Goal: Transaction & Acquisition: Purchase product/service

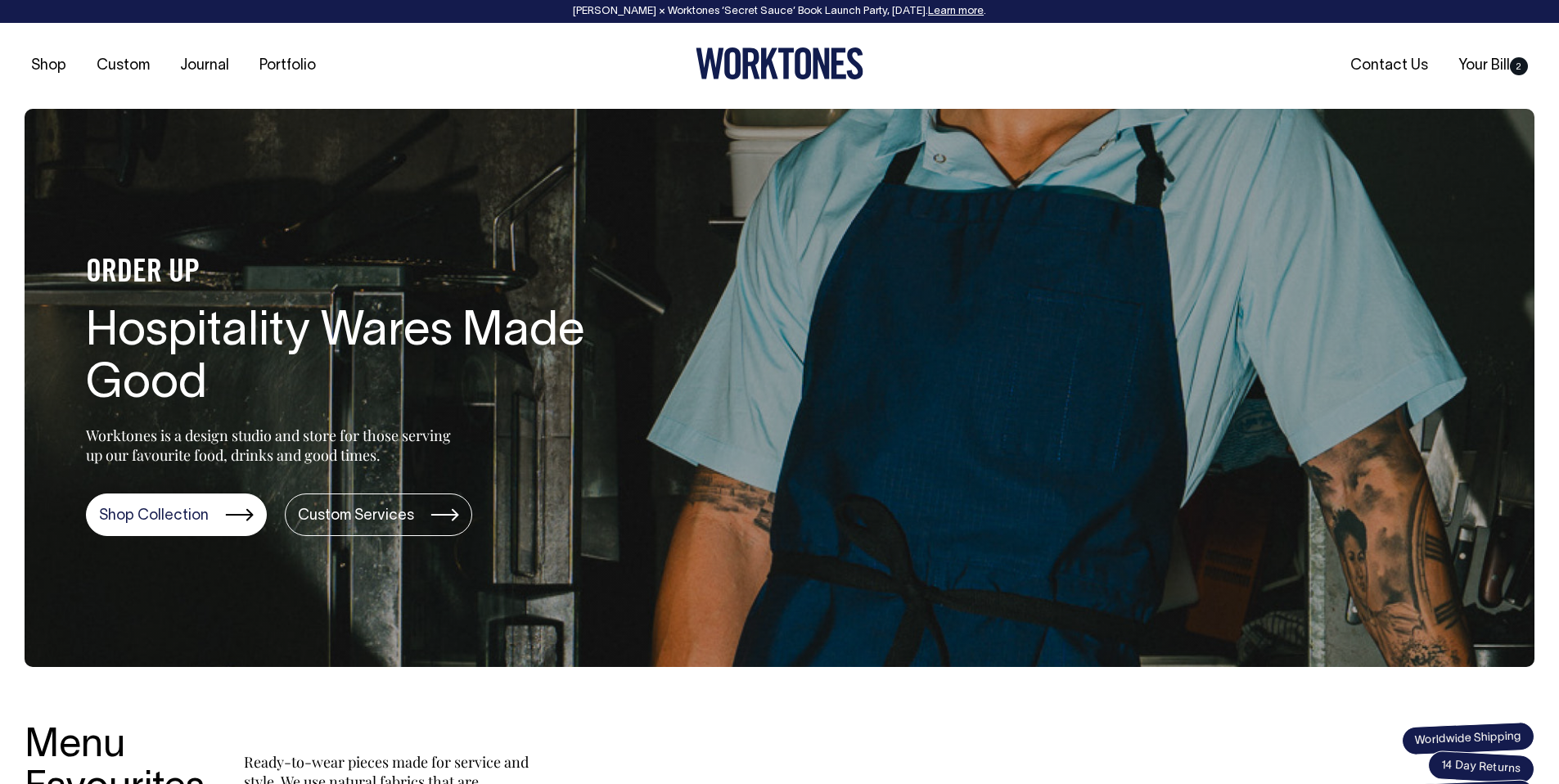
click at [708, 194] on section "ORDER UP Hospitality Wares Made Good Worktones is a design studio and store for…" at bounding box center [780, 388] width 1509 height 558
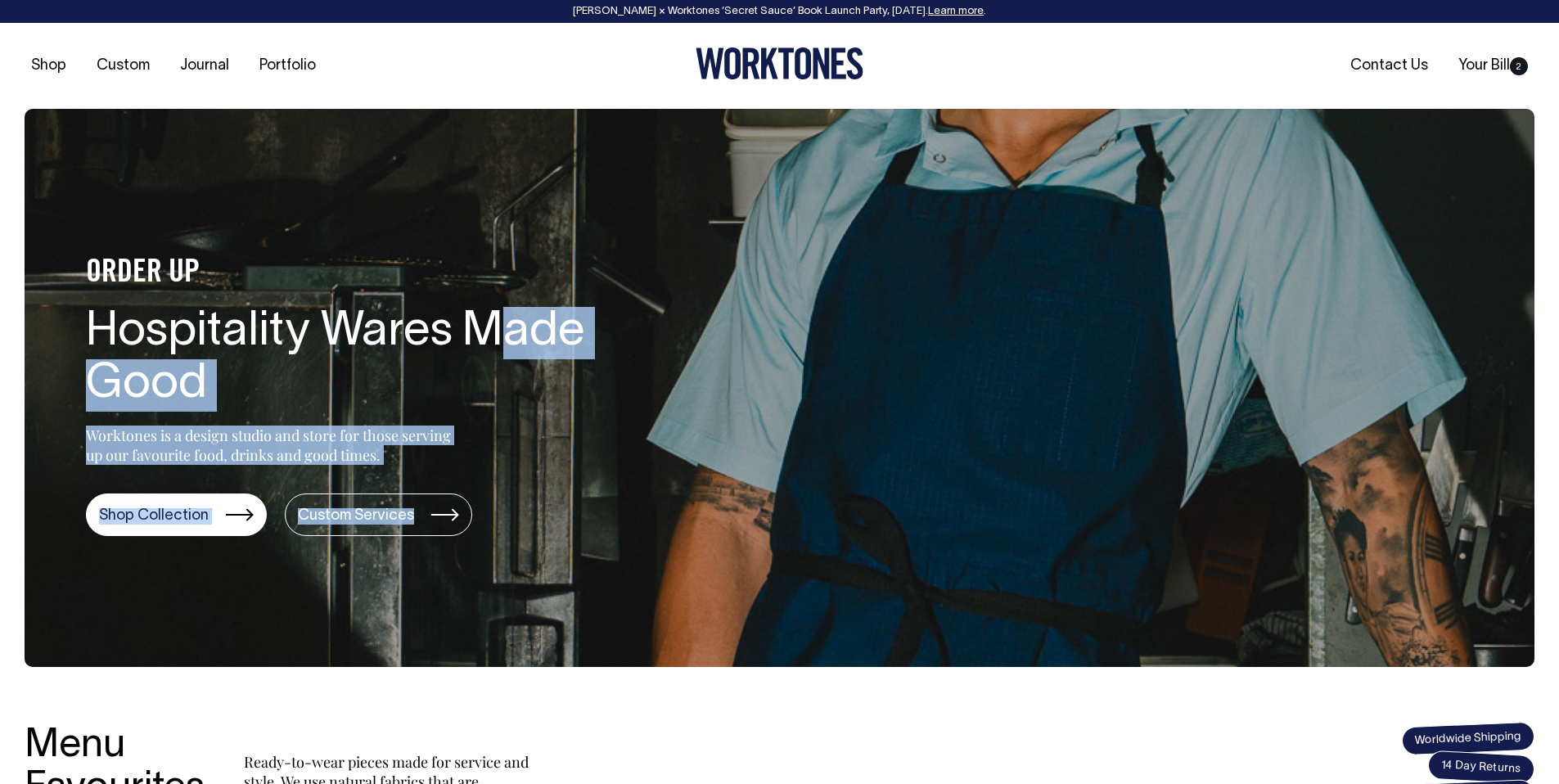
drag, startPoint x: 459, startPoint y: 154, endPoint x: 508, endPoint y: 314, distance: 167.3
click at [507, 314] on section "ORDER UP Hospitality Wares Made Good Worktones is a design studio and store for…" at bounding box center [780, 388] width 1509 height 558
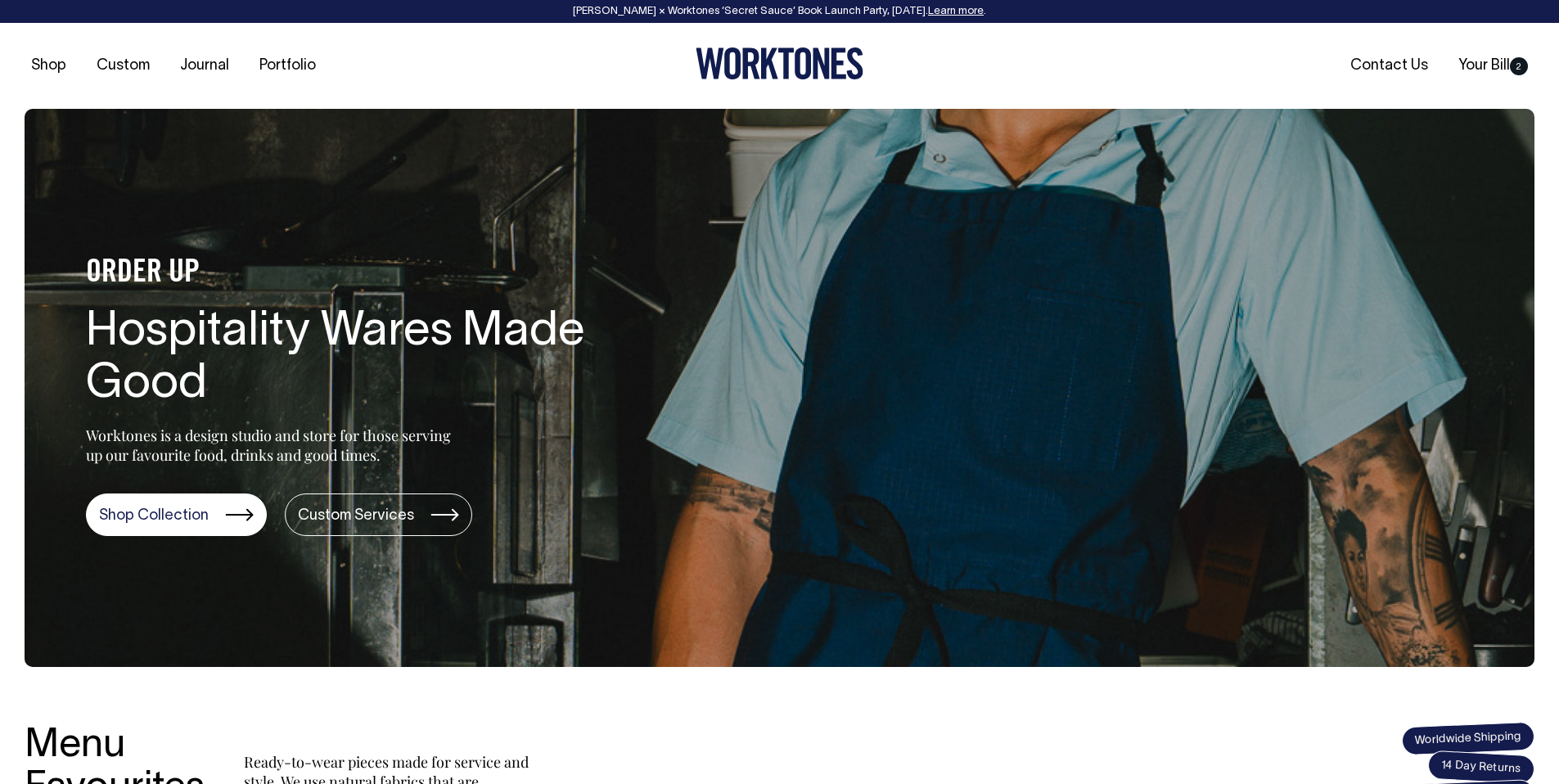
click at [775, 328] on section "ORDER UP Hospitality Wares Made Good Worktones is a design studio and store for…" at bounding box center [780, 388] width 1509 height 558
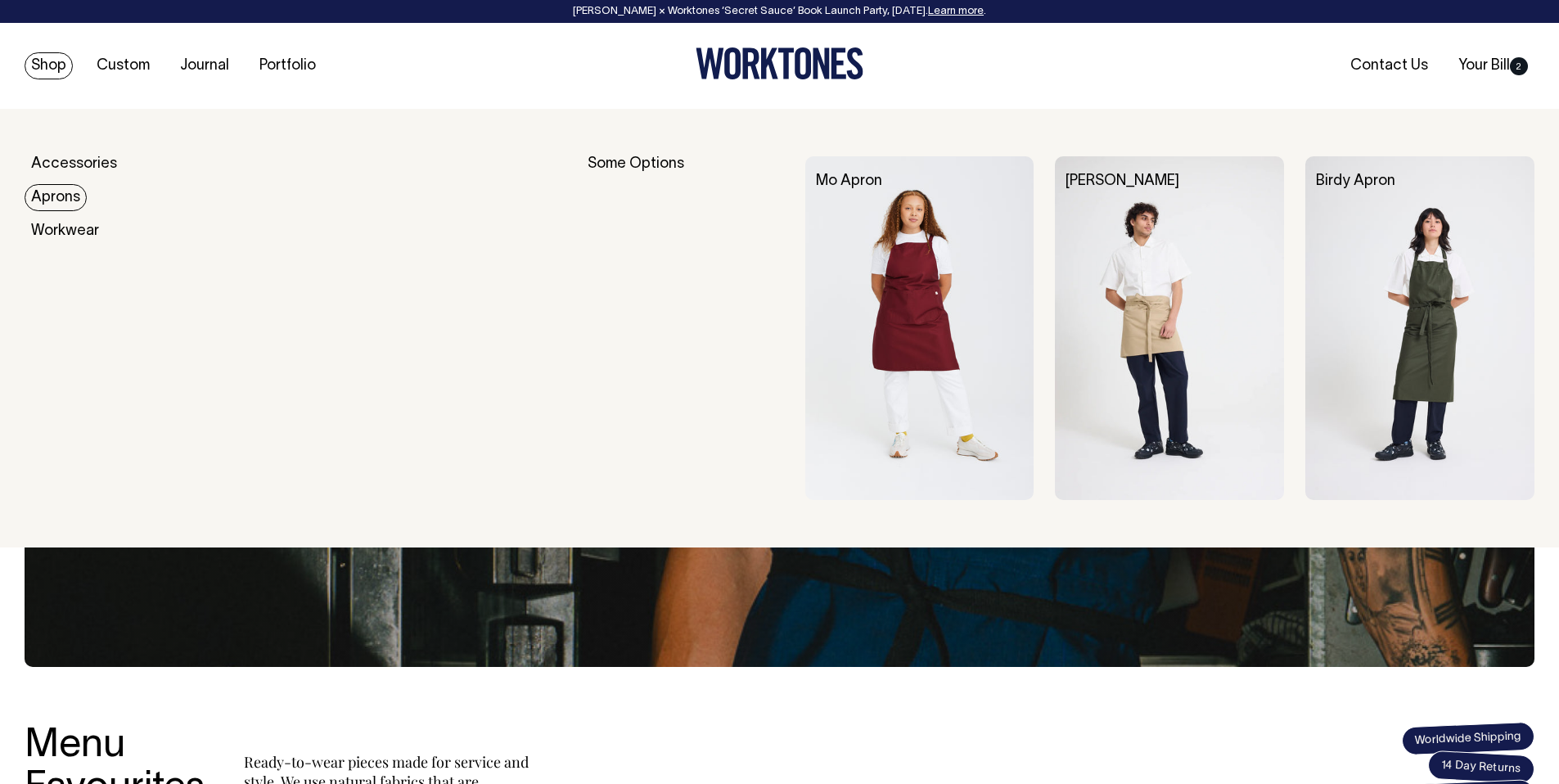
click at [71, 207] on link "Aprons" at bounding box center [56, 197] width 62 height 27
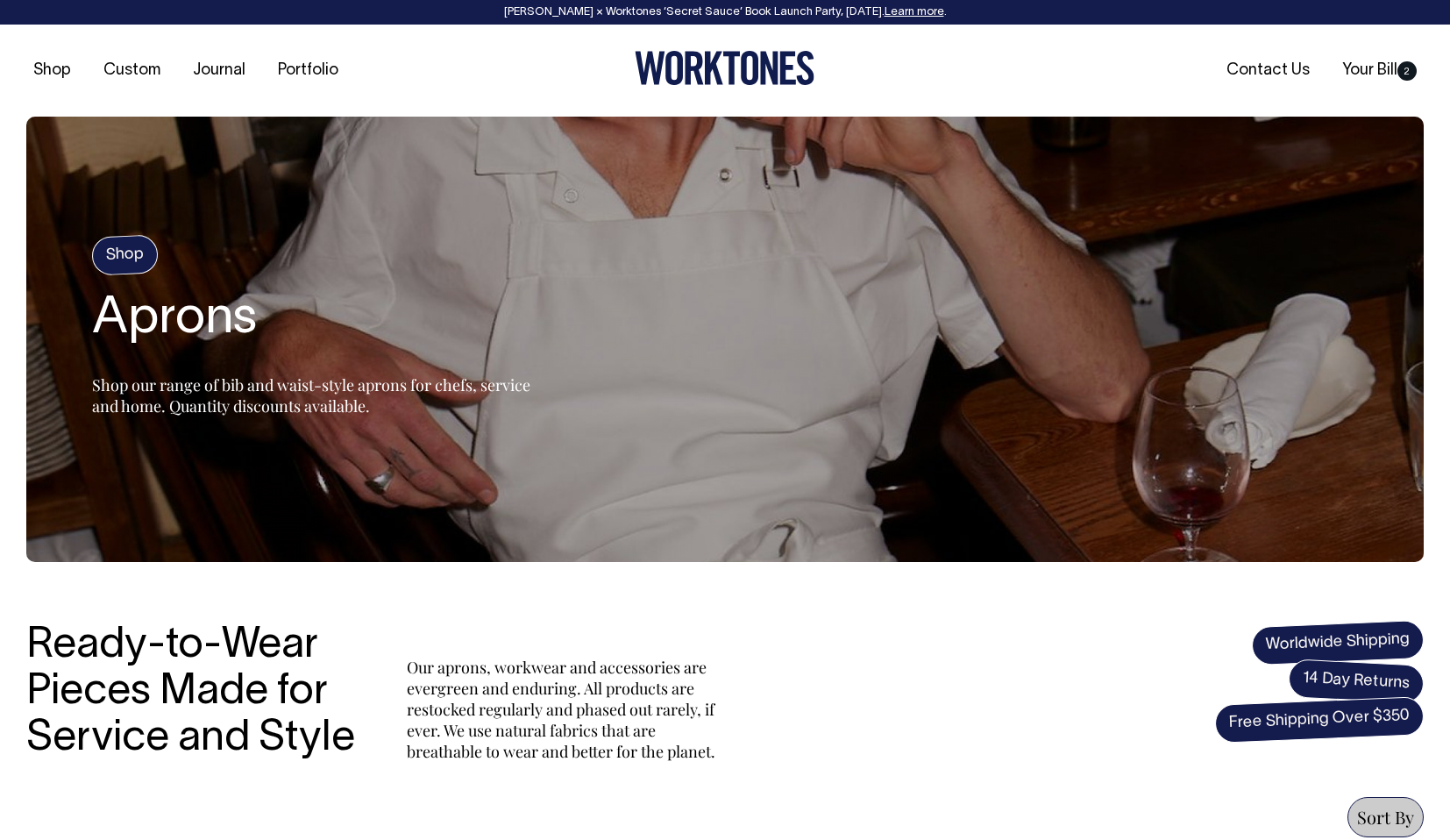
click at [837, 118] on section "Shop Aprons Shop our range of bib and waist-style aprons for chefs, service and…" at bounding box center [725, 339] width 1397 height 445
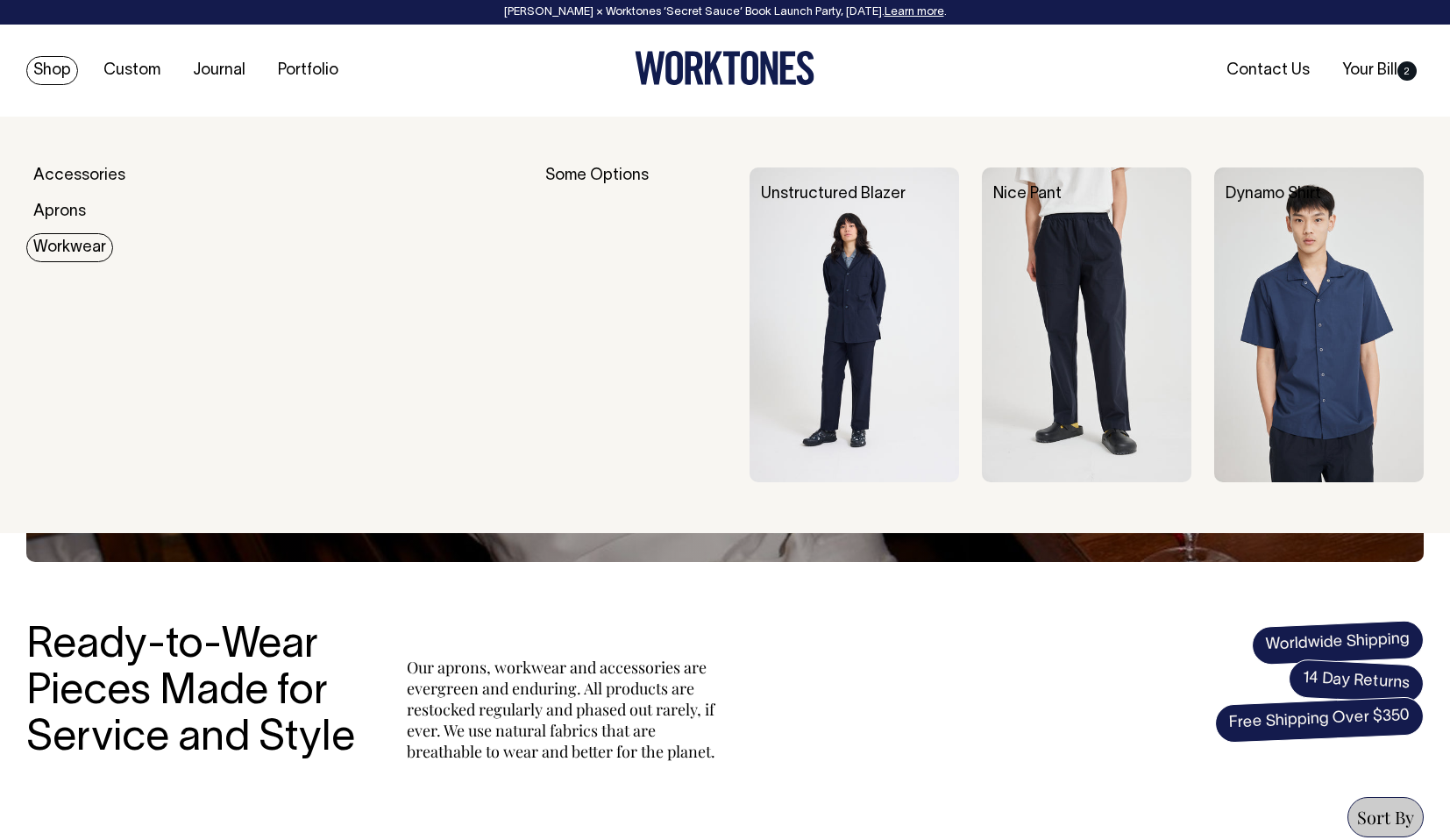
click at [906, 328] on img at bounding box center [854, 324] width 209 height 314
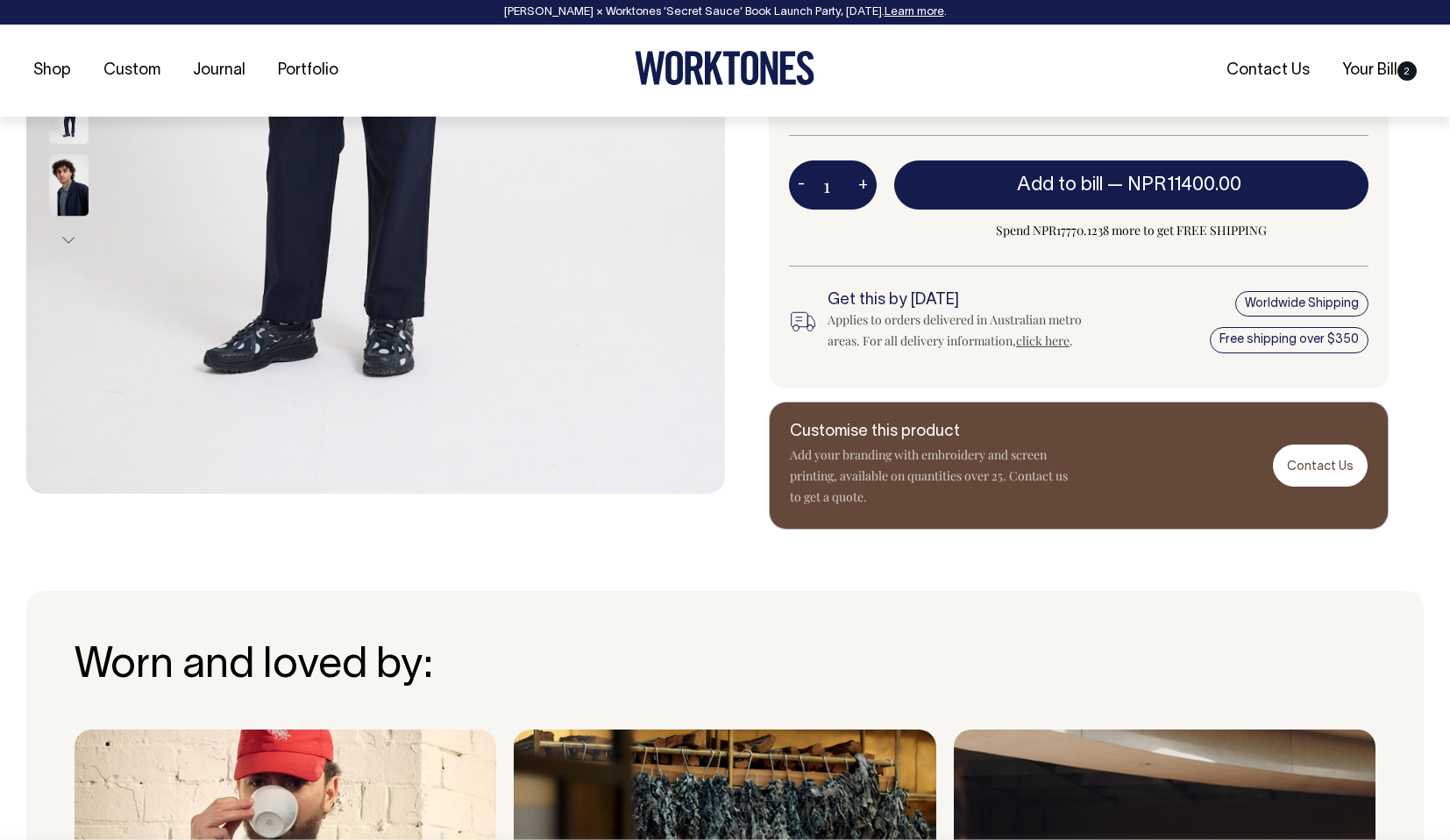
scroll to position [672, 0]
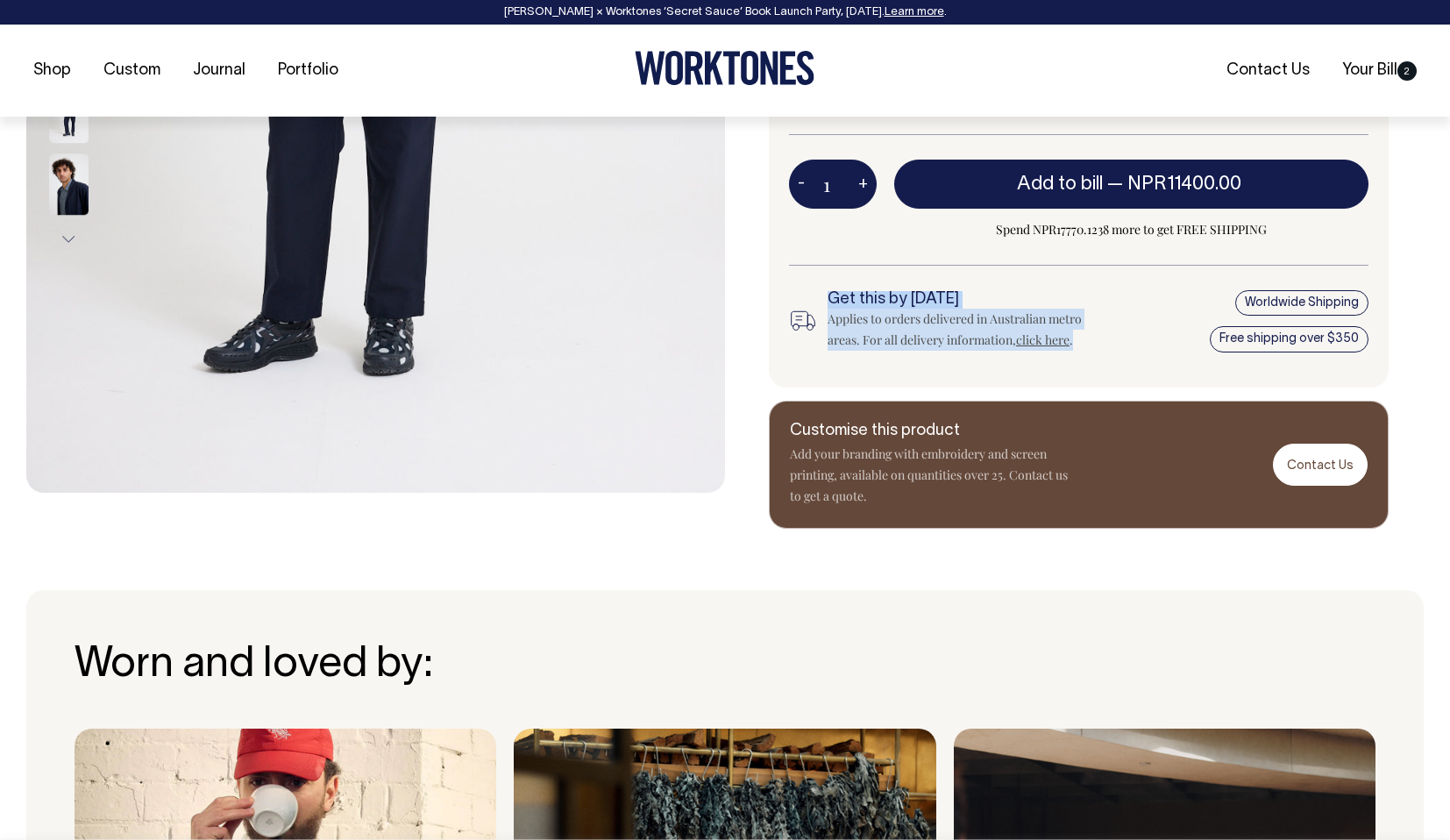
drag, startPoint x: 832, startPoint y: 291, endPoint x: 1098, endPoint y: 446, distance: 307.9
drag, startPoint x: 1098, startPoint y: 446, endPoint x: 874, endPoint y: 437, distance: 224.2
click at [1098, 446] on div "Customise this product Add your branding with embroidery and screen printing, a…" at bounding box center [1078, 465] width 620 height 129
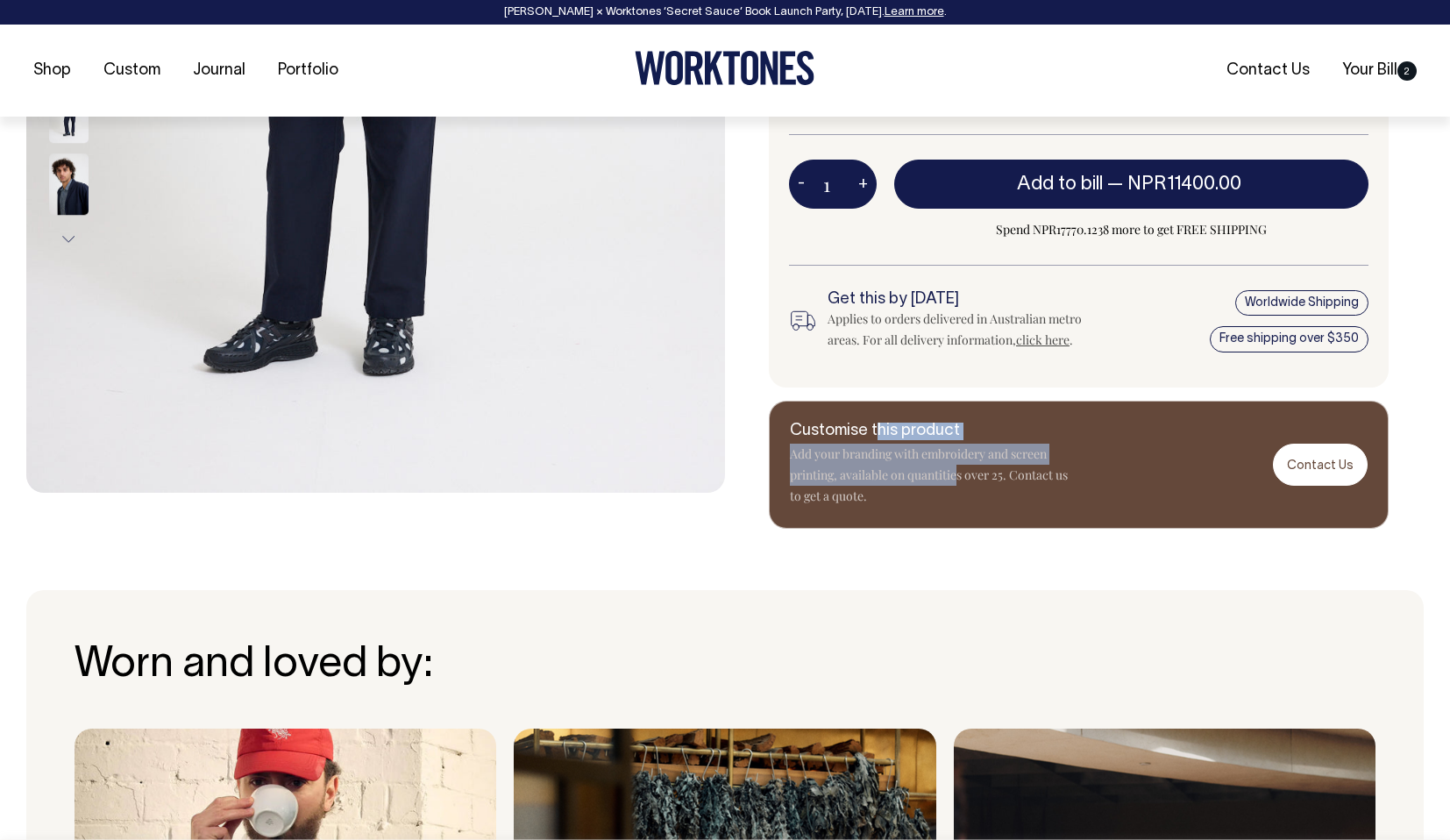
drag, startPoint x: 874, startPoint y: 437, endPoint x: 961, endPoint y: 481, distance: 97.5
click at [961, 481] on div "Customise this product Add your branding with embroidery and screen printing, a…" at bounding box center [929, 465] width 280 height 85
drag, startPoint x: 1028, startPoint y: 439, endPoint x: 996, endPoint y: 415, distance: 40.0
click at [1019, 430] on h6 "Customise this product" at bounding box center [929, 431] width 280 height 18
drag, startPoint x: 799, startPoint y: 376, endPoint x: 808, endPoint y: 364, distance: 15.0
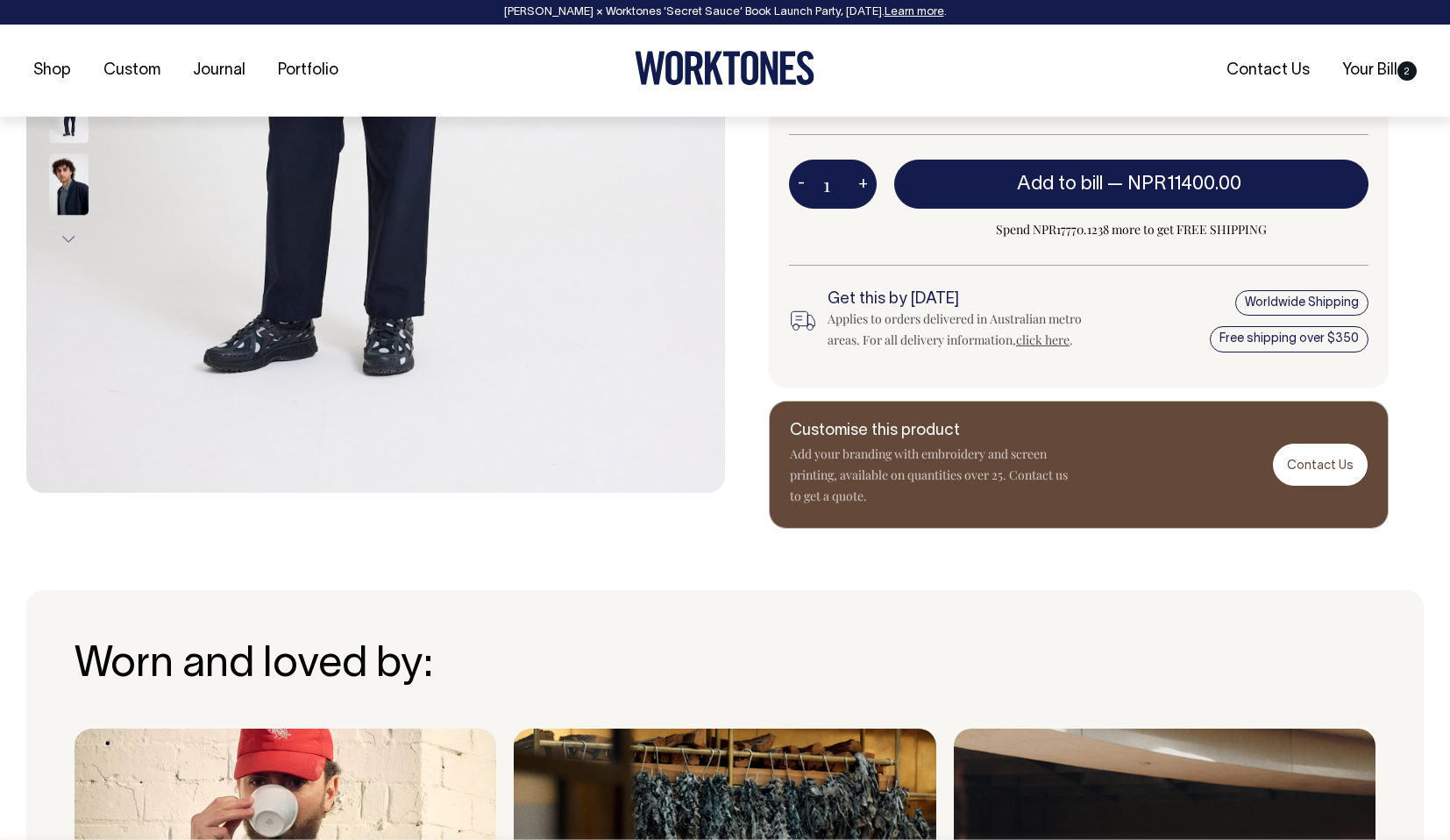
click at [800, 375] on div "Colour • Dark Navy Size Guide Size Guide XXS XS" at bounding box center [1078, 82] width 620 height 612
drag, startPoint x: 792, startPoint y: 364, endPoint x: 954, endPoint y: 374, distance: 162.3
click at [954, 374] on div "Colour • Dark Navy Size Guide Size Guide XXS XS" at bounding box center [1078, 82] width 620 height 612
click at [1026, 374] on div "Colour • Dark Navy Size Guide Size Guide XXS XS" at bounding box center [1078, 82] width 620 height 612
click at [947, 379] on div "Colour • Dark Navy Size Guide Size Guide XXS XS" at bounding box center [1078, 82] width 620 height 612
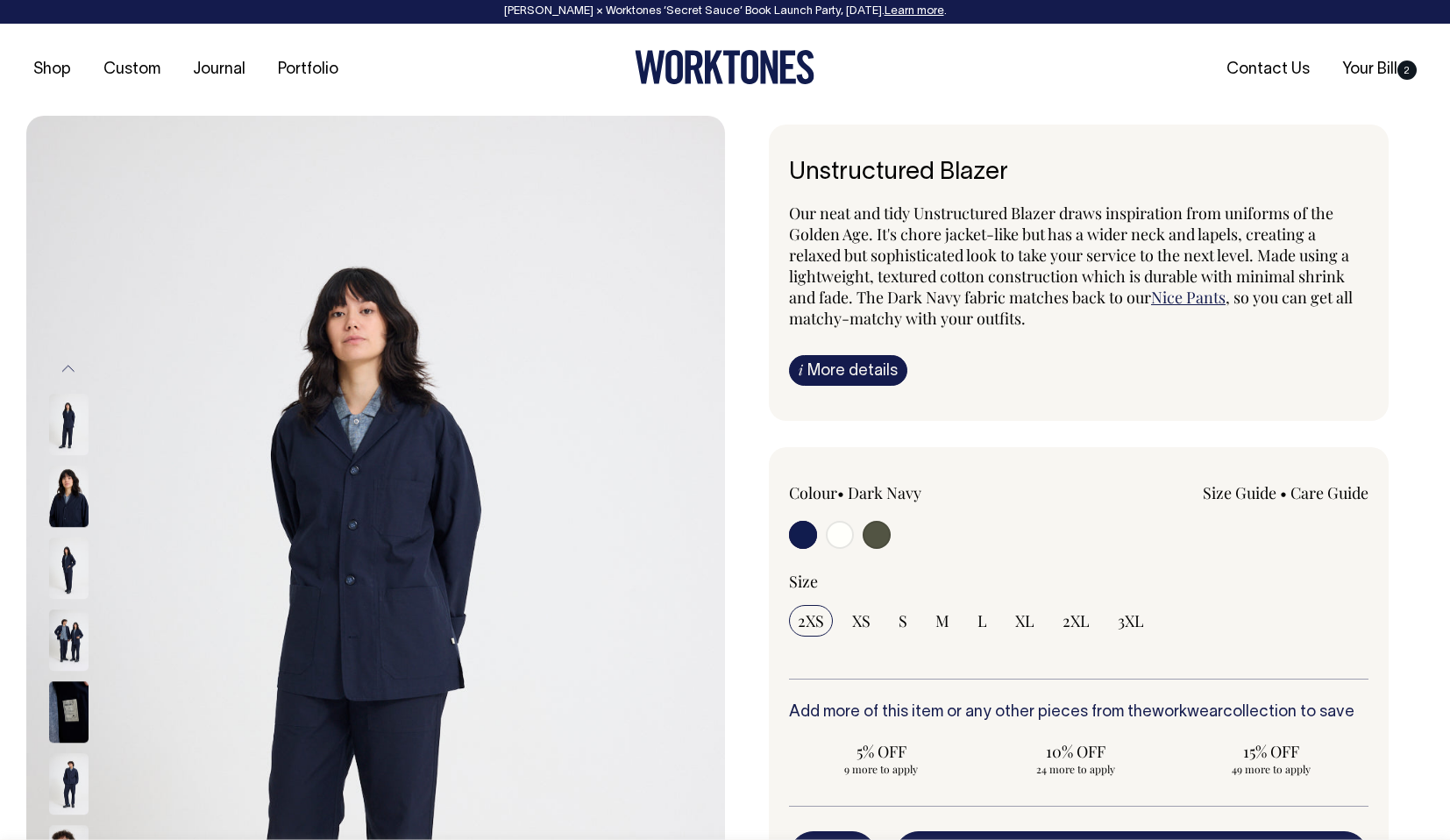
scroll to position [0, 0]
